Goal: Use online tool/utility: Utilize a website feature to perform a specific function

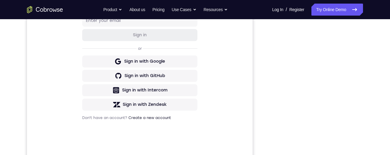
scroll to position [147, 0]
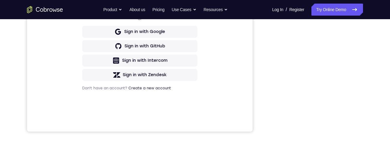
click at [227, 70] on div "Sign in to your account Sign in or Sign in with Google Sign in with GitHub Sign…" at bounding box center [140, 31] width 226 height 201
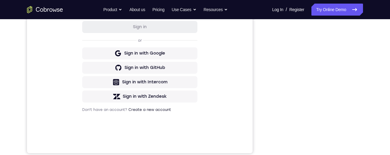
scroll to position [128, 0]
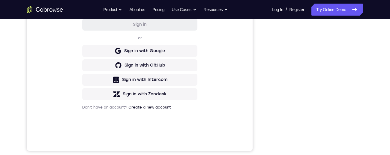
click at [241, 67] on div "Sign in to your account Sign in or Sign in with Google Sign in with GitHub Sign…" at bounding box center [140, 50] width 226 height 201
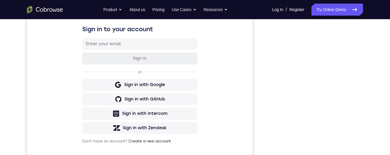
scroll to position [89, 0]
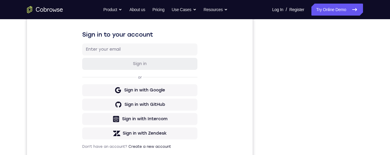
click at [251, 80] on div "Sign in to your account Sign in or Sign in with Google Sign in with GitHub Sign…" at bounding box center [140, 89] width 226 height 201
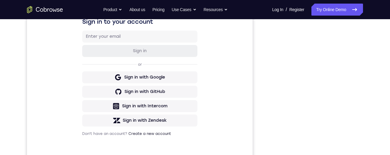
scroll to position [125, 0]
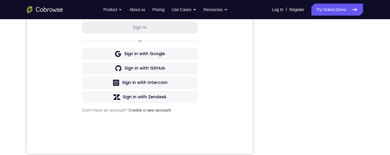
click at [252, 82] on div "Sign in to your account Sign in or Sign in with Google Sign in with GitHub Sign…" at bounding box center [140, 53] width 226 height 201
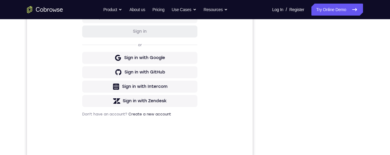
scroll to position [148, 0]
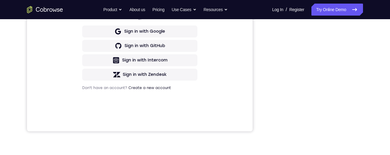
click at [250, 56] on div "Your Support Agent Your Customer Web iOS Android Next Steps We’d be happy to gi…" at bounding box center [195, 69] width 384 height 396
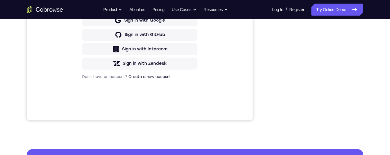
scroll to position [158, 0]
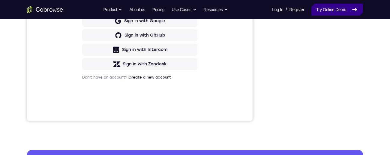
click at [340, 10] on link "Try Online Demo" at bounding box center [338, 10] width 52 height 12
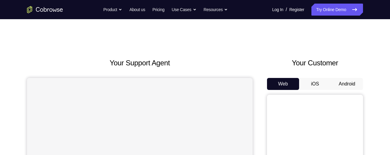
click at [348, 83] on button "Android" at bounding box center [347, 84] width 32 height 12
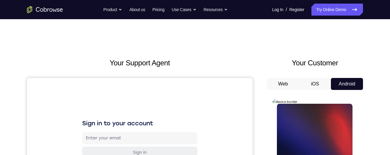
scroll to position [50, 0]
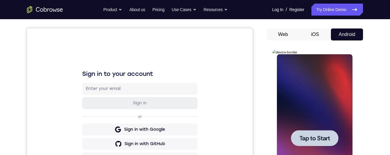
click at [318, 138] on span "Tap to Start" at bounding box center [314, 138] width 31 height 6
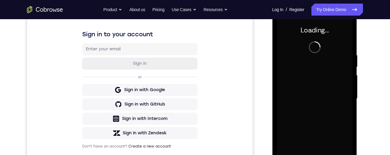
scroll to position [92, 0]
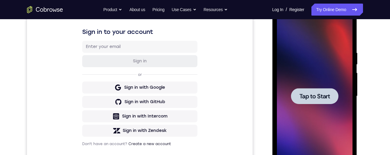
click at [311, 97] on span "Tap to Start" at bounding box center [314, 96] width 31 height 6
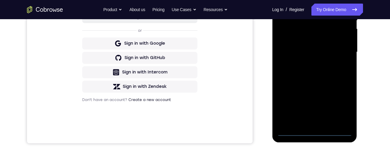
scroll to position [159, 0]
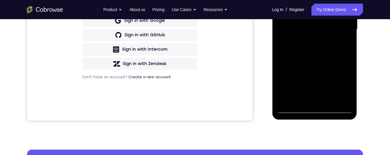
click at [317, 111] on div at bounding box center [315, 29] width 76 height 168
click at [316, 113] on div at bounding box center [315, 29] width 76 height 168
click at [314, 110] on div at bounding box center [315, 29] width 76 height 168
click at [314, 109] on div at bounding box center [315, 29] width 76 height 168
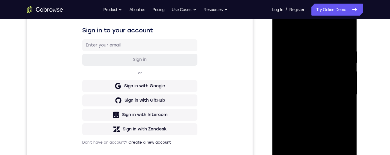
scroll to position [135, 0]
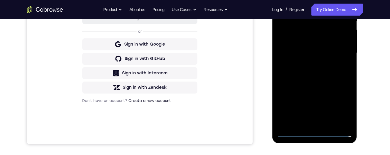
click at [317, 134] on div at bounding box center [315, 53] width 76 height 168
click at [317, 129] on div at bounding box center [315, 53] width 76 height 168
click at [344, 106] on div at bounding box center [315, 53] width 76 height 168
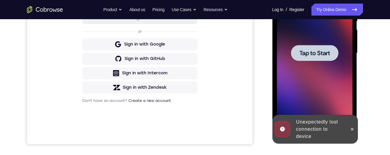
click at [348, 134] on div at bounding box center [352, 129] width 10 height 29
click at [328, 57] on div at bounding box center [314, 53] width 47 height 16
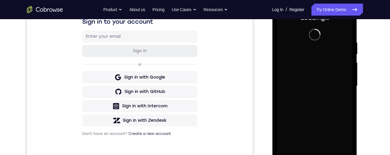
scroll to position [122, 0]
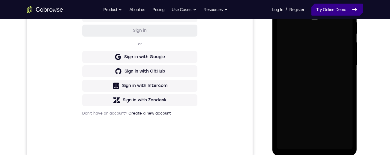
click at [344, 11] on link "Try Online Demo" at bounding box center [338, 10] width 52 height 12
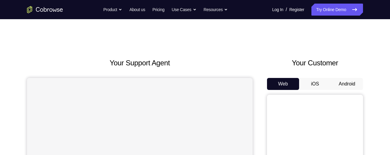
click at [217, 60] on h2 "Your Support Agent" at bounding box center [140, 63] width 226 height 11
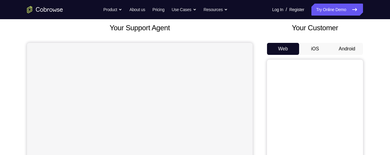
click at [353, 52] on button "Android" at bounding box center [347, 49] width 32 height 12
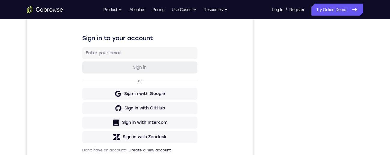
scroll to position [100, 0]
